Goal: Task Accomplishment & Management: Use online tool/utility

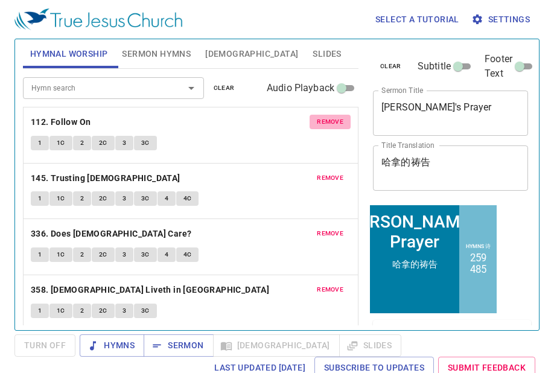
click at [323, 118] on span "remove" at bounding box center [330, 121] width 27 height 11
click at [323, 173] on span "remove" at bounding box center [330, 178] width 27 height 11
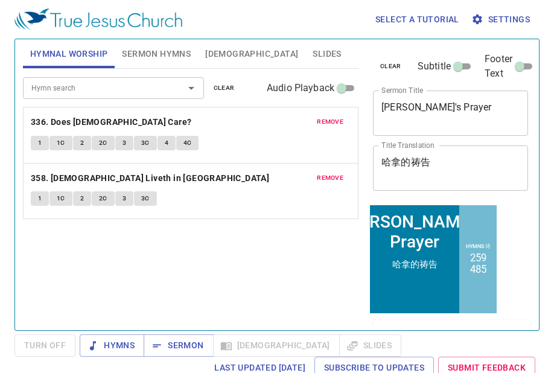
click at [323, 118] on span "remove" at bounding box center [330, 121] width 27 height 11
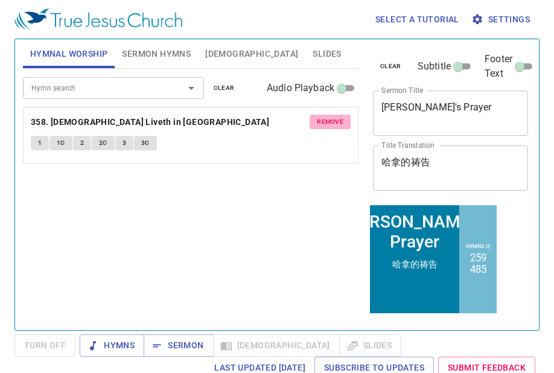
click at [323, 118] on span "remove" at bounding box center [330, 121] width 27 height 11
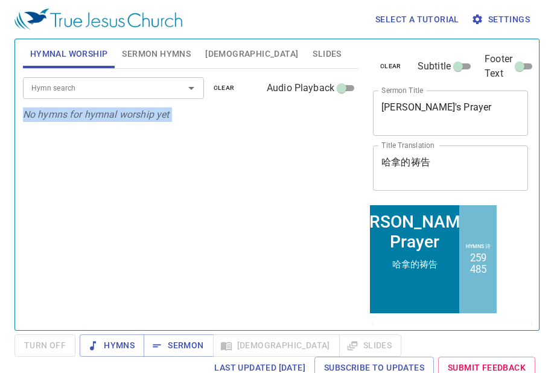
click at [323, 118] on p "No hymns for hymnal worship yet" at bounding box center [191, 114] width 336 height 14
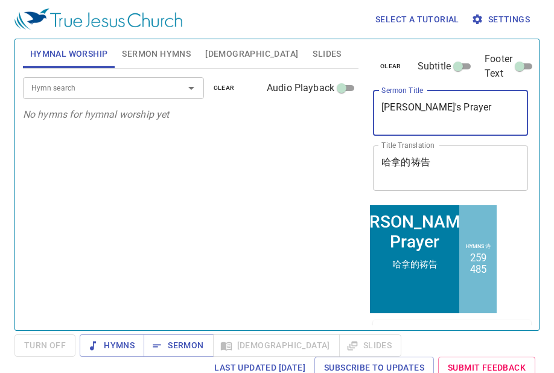
drag, startPoint x: 468, startPoint y: 101, endPoint x: 509, endPoint y: 113, distance: 42.4
click at [509, 113] on textarea "Hannah's Prayer" at bounding box center [450, 112] width 138 height 23
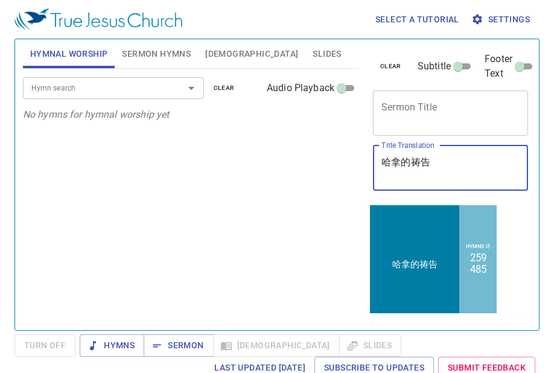
drag, startPoint x: 454, startPoint y: 169, endPoint x: 319, endPoint y: 169, distance: 135.2
click at [316, 170] on div "Hymnal Worship Sermon Hymns Bible Slides Hymn search Hymn search clear Audio Pl…" at bounding box center [277, 179] width 518 height 291
drag, startPoint x: 450, startPoint y: 163, endPoint x: 373, endPoint y: 159, distance: 76.7
click at [373, 160] on div "哈拿的祷告 x Title Translation" at bounding box center [450, 167] width 155 height 45
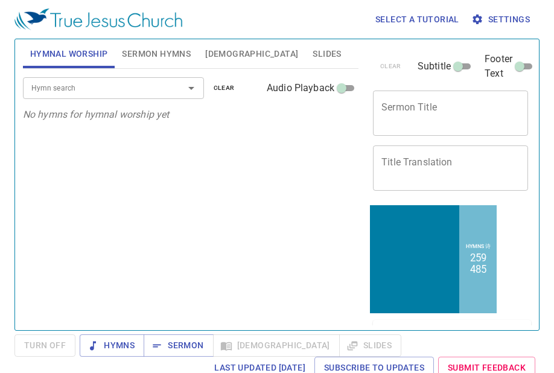
click at [141, 333] on div "Select a tutorial Settings Hymnal Worship Sermon Hymns Bible Slides Hymn search…" at bounding box center [277, 186] width 554 height 373
click at [150, 60] on span "Sermon Hymns" at bounding box center [156, 53] width 69 height 15
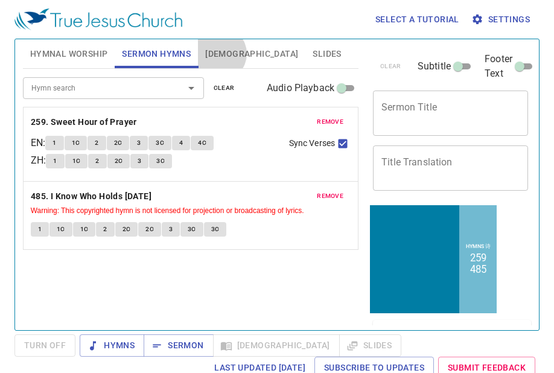
click at [220, 54] on span "Bible" at bounding box center [251, 53] width 93 height 15
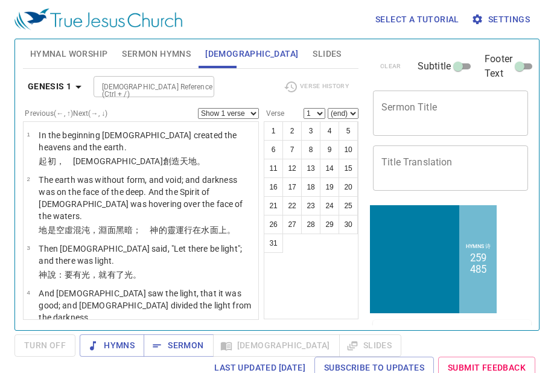
click at [313, 54] on span "Slides" at bounding box center [327, 53] width 28 height 15
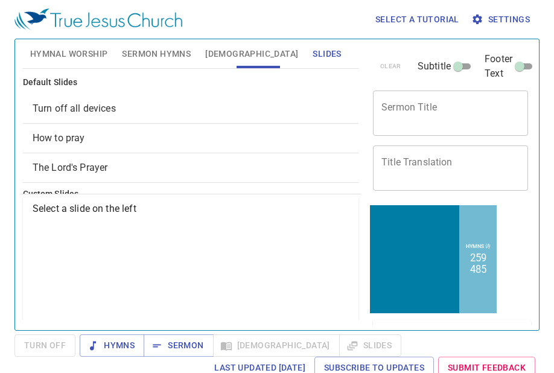
click at [80, 112] on span "Turn off all devices" at bounding box center [74, 108] width 83 height 11
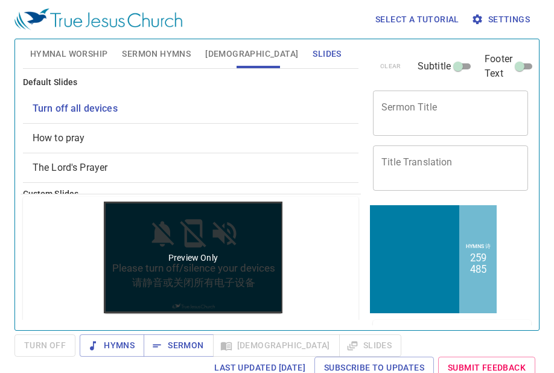
click at [214, 252] on p "Preview Only" at bounding box center [192, 258] width 49 height 12
click at [182, 224] on div "Preview Only" at bounding box center [193, 258] width 179 height 112
click at [197, 265] on div "Preview Only" at bounding box center [193, 258] width 179 height 112
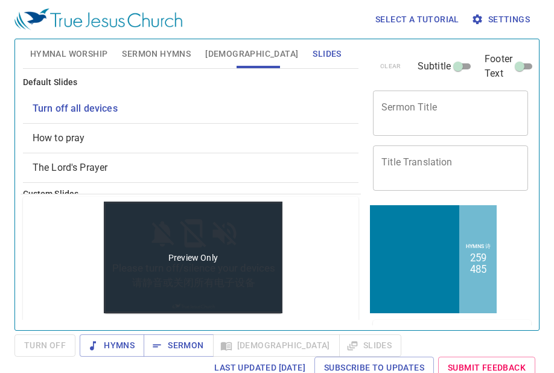
click at [197, 265] on div "Preview Only" at bounding box center [193, 258] width 179 height 112
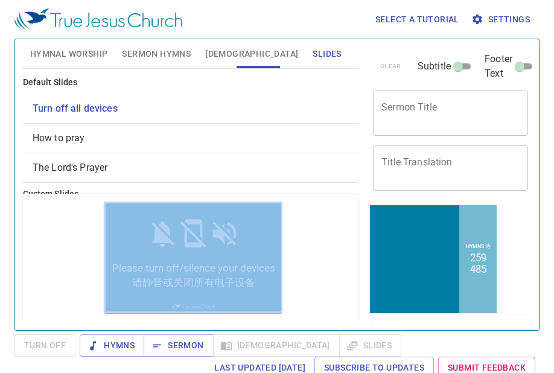
click at [350, 264] on div "Preview Only Slide Control Panel Project" at bounding box center [191, 320] width 336 height 246
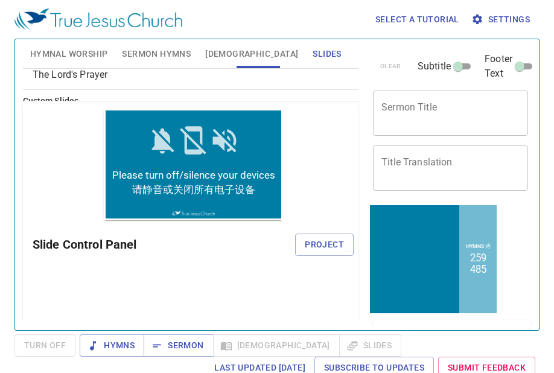
scroll to position [89, 0]
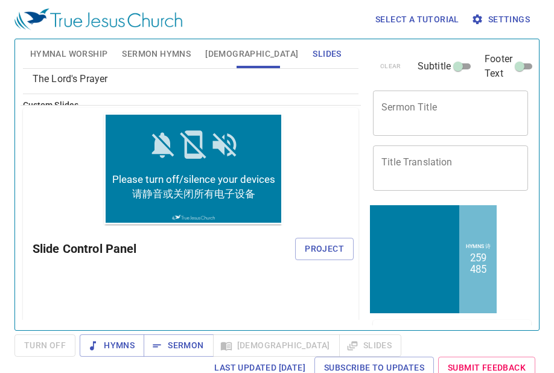
click at [310, 225] on div "Preview Only Slide Control Panel Project" at bounding box center [191, 231] width 336 height 246
click at [310, 253] on span "Project" at bounding box center [324, 248] width 39 height 15
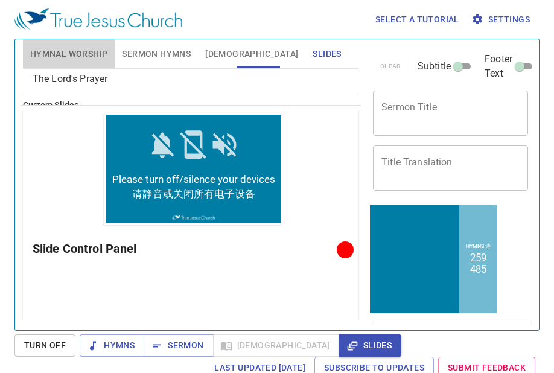
click at [81, 54] on span "Hymnal Worship" at bounding box center [69, 53] width 78 height 15
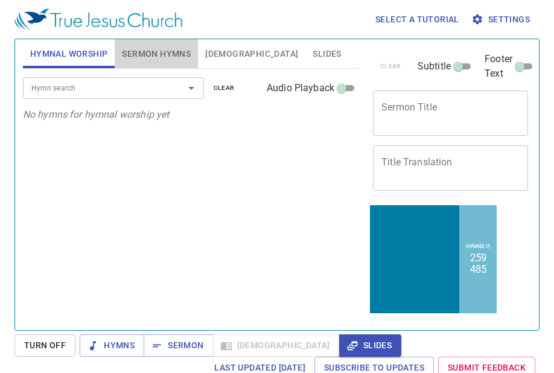
click at [160, 49] on span "Sermon Hymns" at bounding box center [156, 53] width 69 height 15
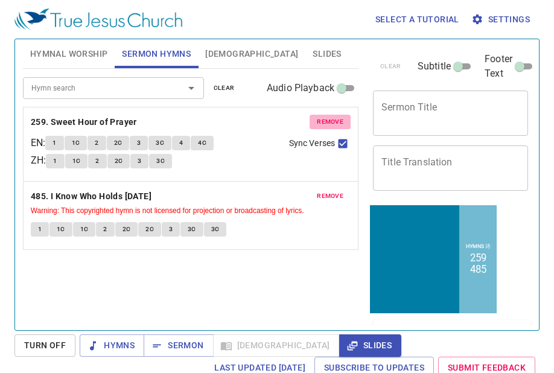
click at [330, 115] on button "remove" at bounding box center [330, 122] width 41 height 14
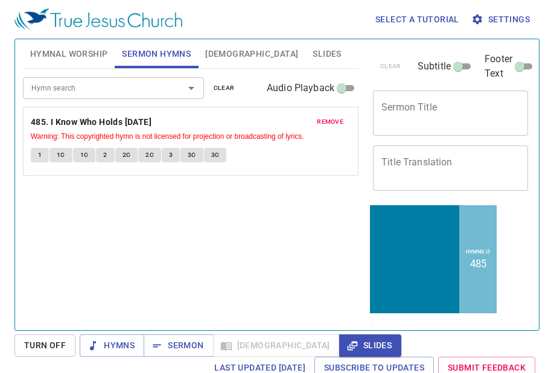
click at [328, 116] on span "remove" at bounding box center [330, 121] width 27 height 11
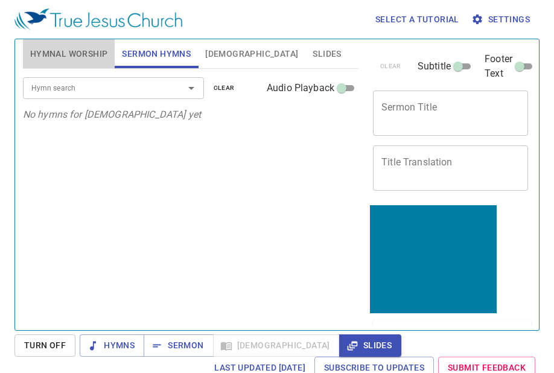
click at [56, 51] on span "Hymnal Worship" at bounding box center [69, 53] width 78 height 15
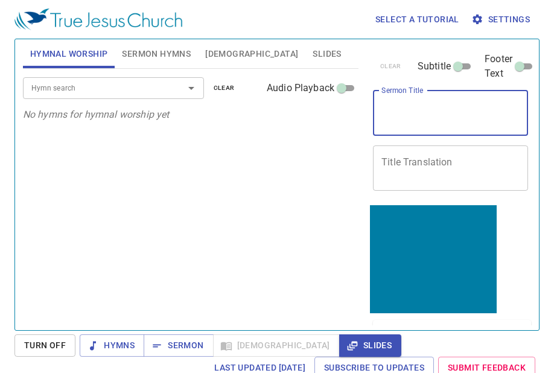
click at [450, 120] on textarea "Sermon Title" at bounding box center [450, 112] width 138 height 23
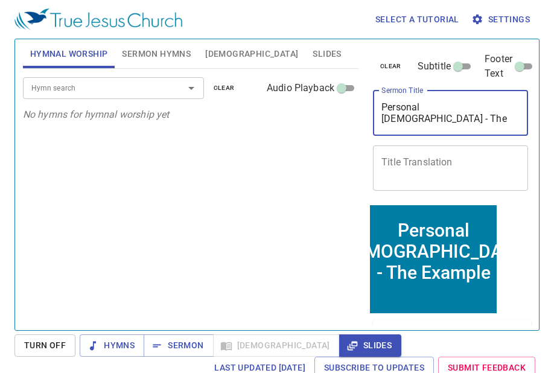
type textarea "Personal Evangelism - The Example"
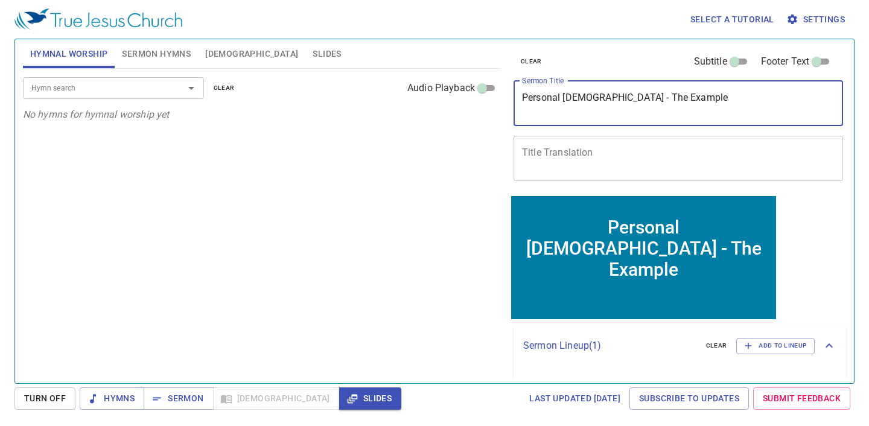
click at [179, 52] on span "Sermon Hymns" at bounding box center [156, 53] width 69 height 15
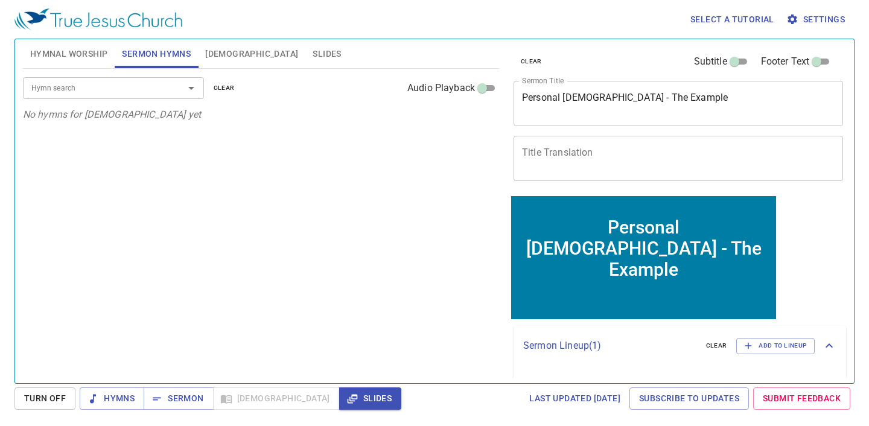
click at [161, 93] on input "Hymn search" at bounding box center [96, 88] width 138 height 14
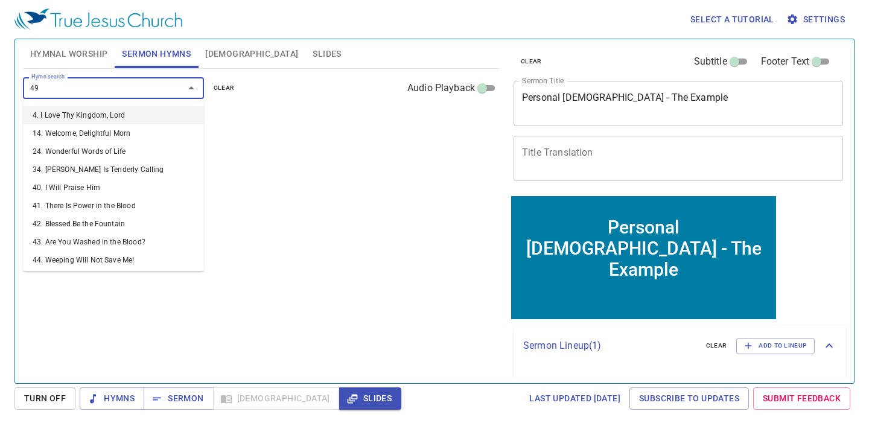
type input "499"
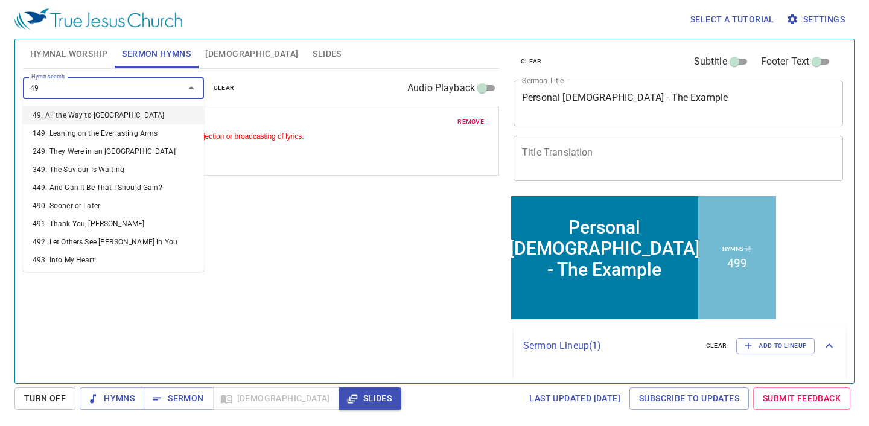
type input "497"
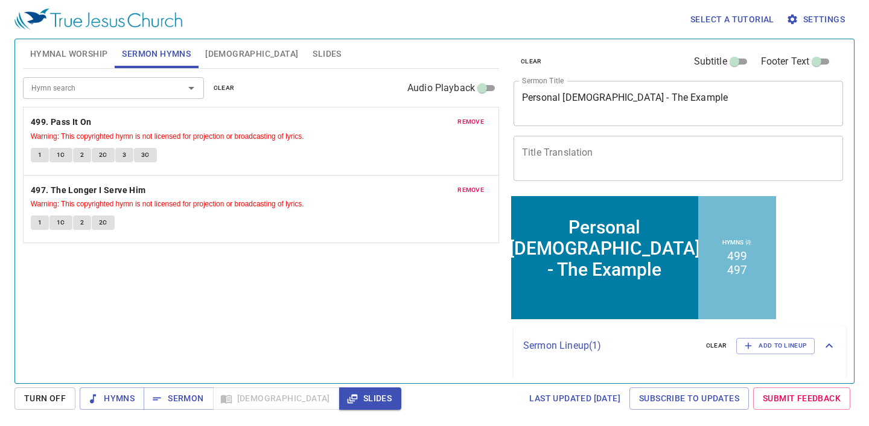
click at [553, 137] on div "x Title Translation" at bounding box center [679, 158] width 330 height 45
click at [694, 141] on div "x Title Translation" at bounding box center [679, 158] width 330 height 45
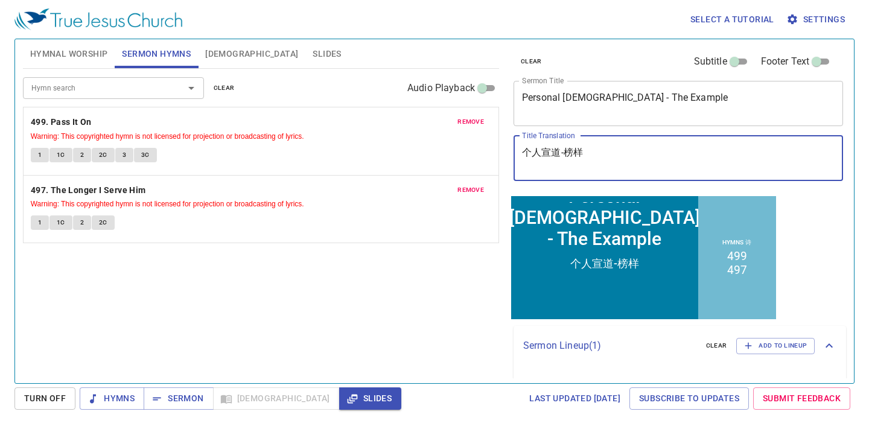
type textarea "个人宣道-榜样"
click at [726, 113] on textarea "Personal Evangelism - The Example" at bounding box center [678, 103] width 313 height 23
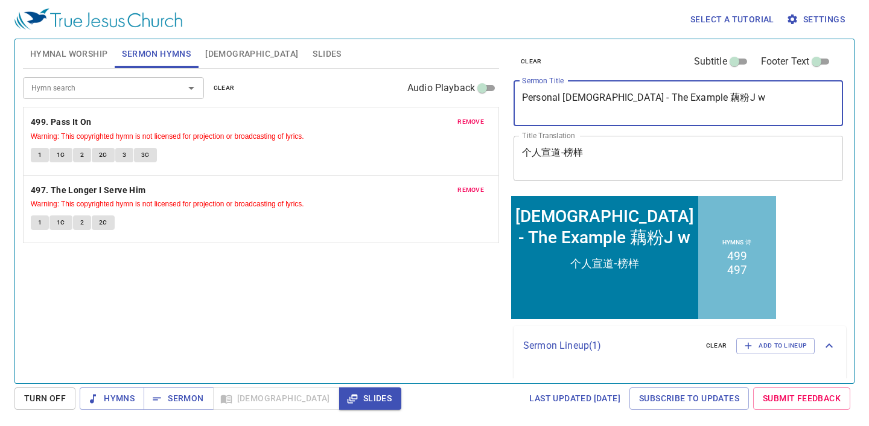
type textarea "Personal Evangelism - The Example 藕粉J"
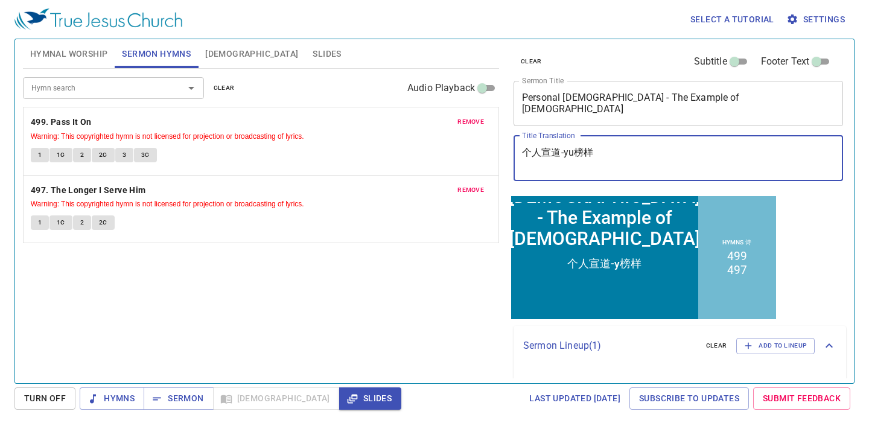
type textarea "个人宣道-yue榜样"
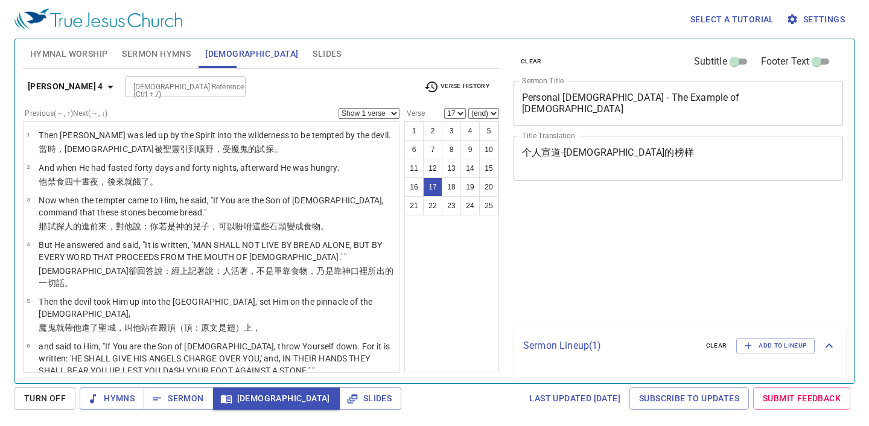
select select "17"
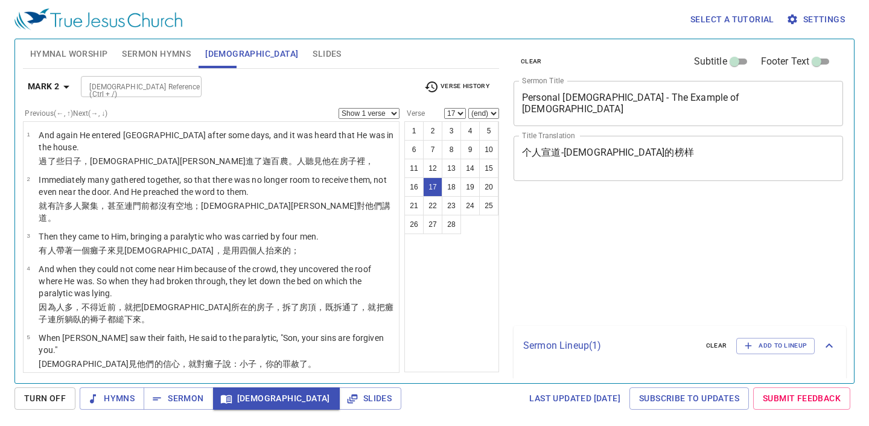
select select "17"
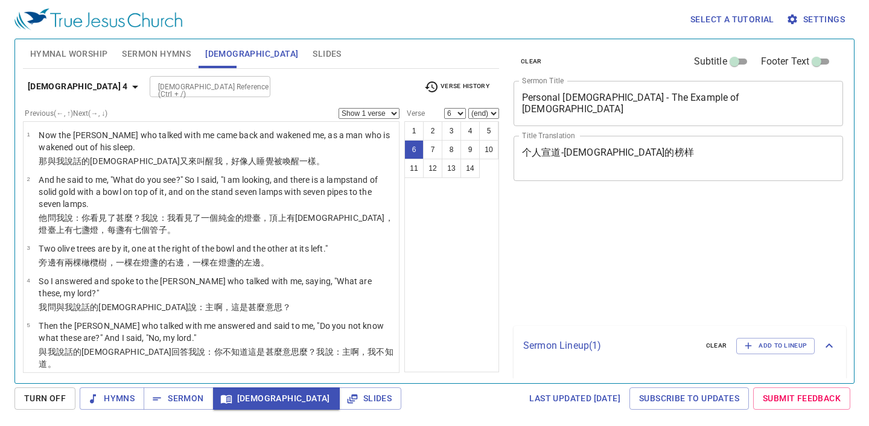
select select "6"
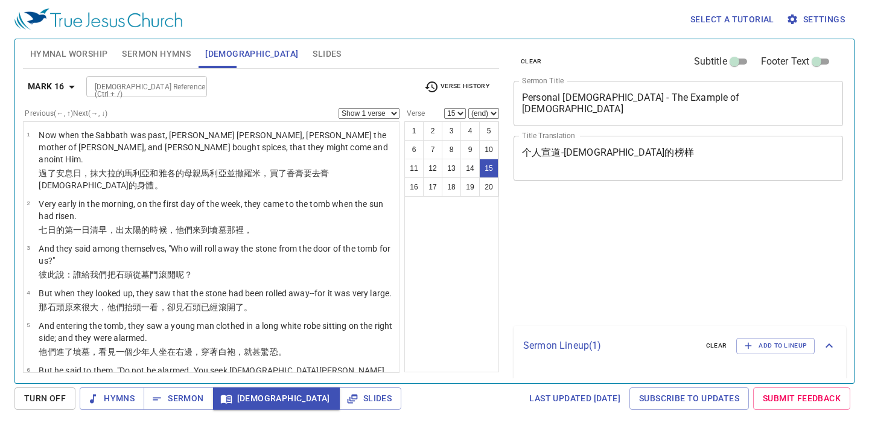
select select "15"
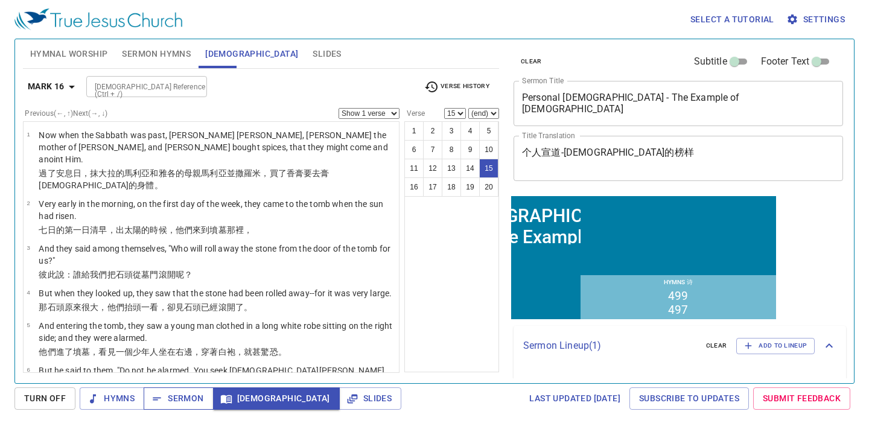
scroll to position [521, 0]
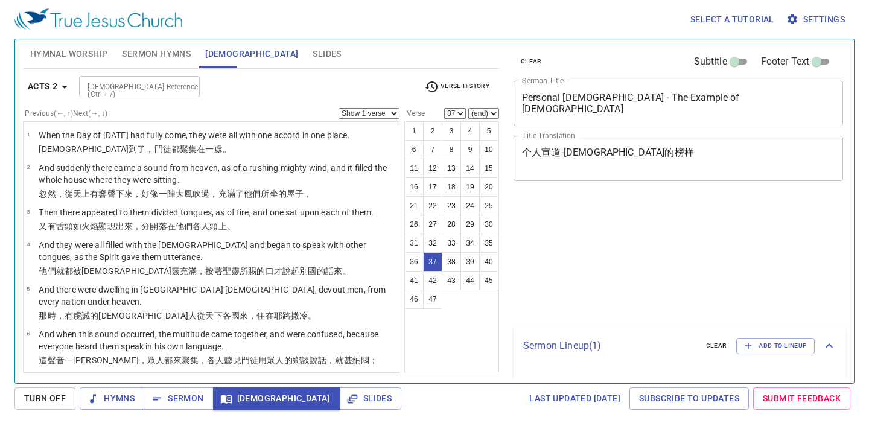
select select "37"
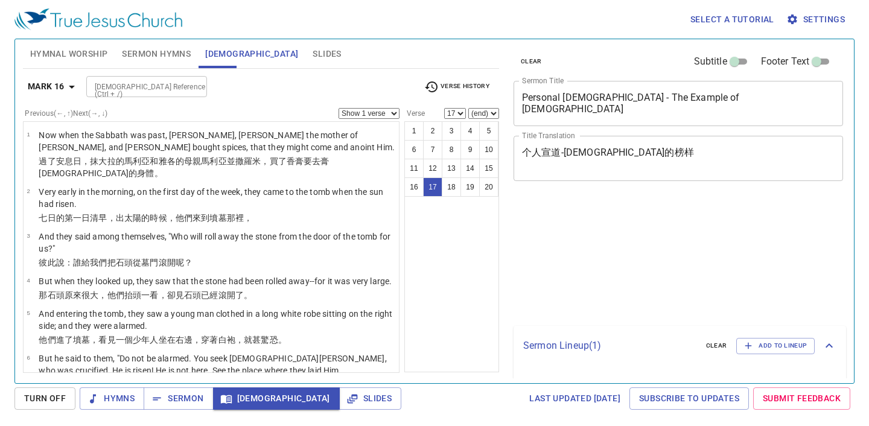
select select "17"
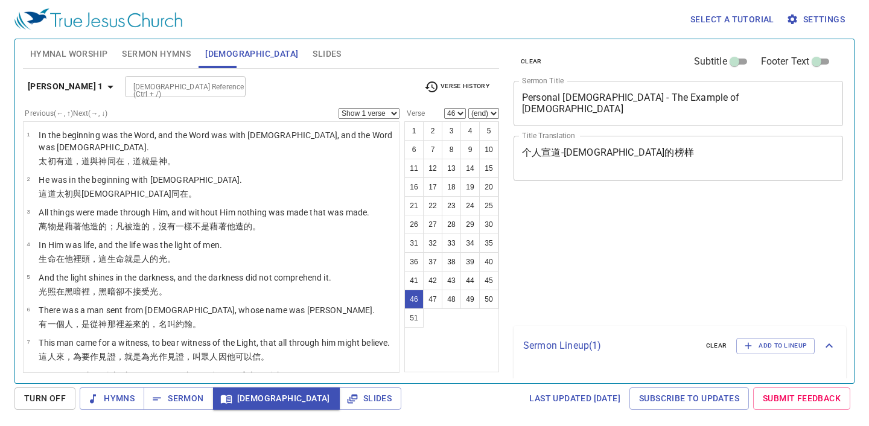
select select "46"
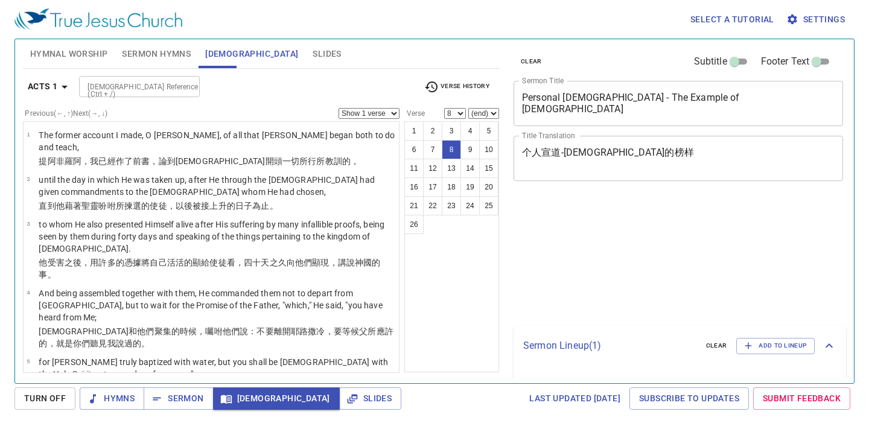
select select "8"
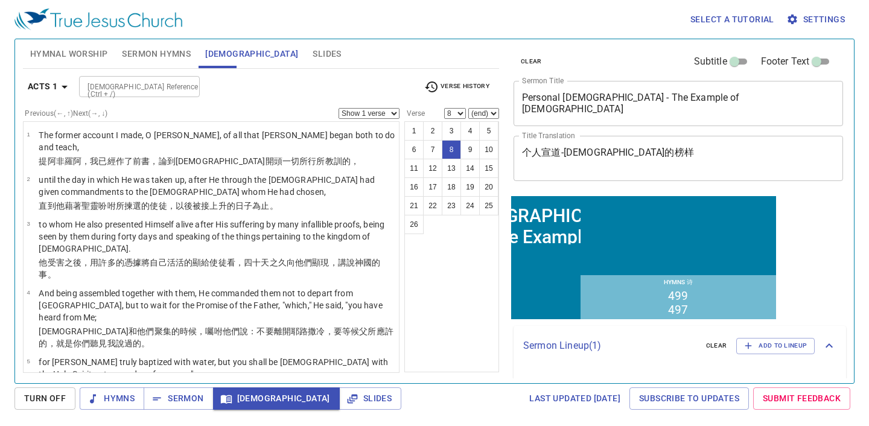
scroll to position [245, 0]
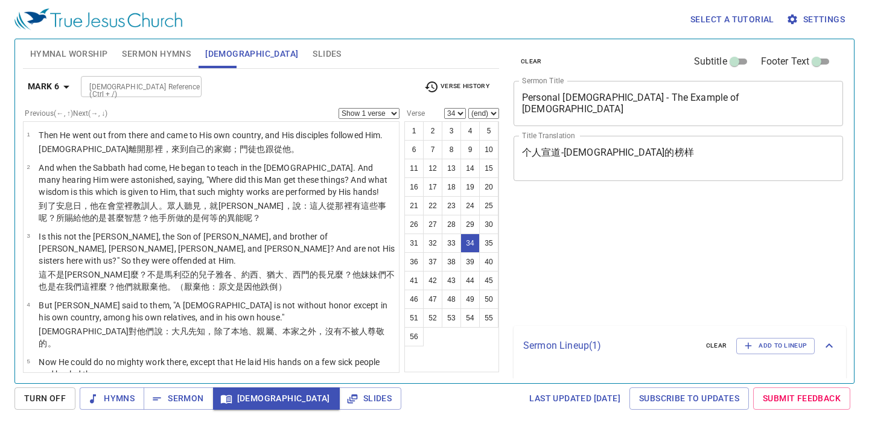
select select "34"
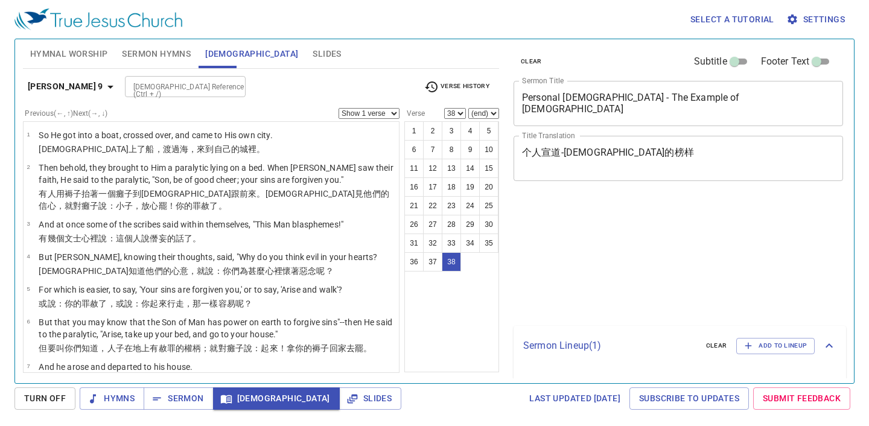
select select "38"
